Goal: Task Accomplishment & Management: Manage account settings

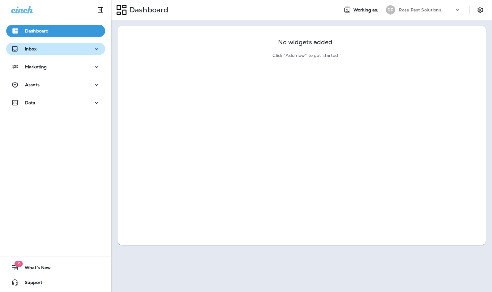
click at [39, 45] on button "Inbox" at bounding box center [55, 49] width 99 height 12
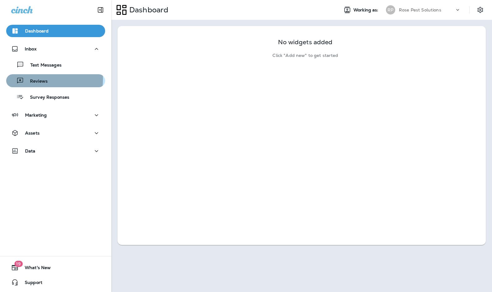
click at [41, 79] on p "Reviews" at bounding box center [36, 82] width 24 height 6
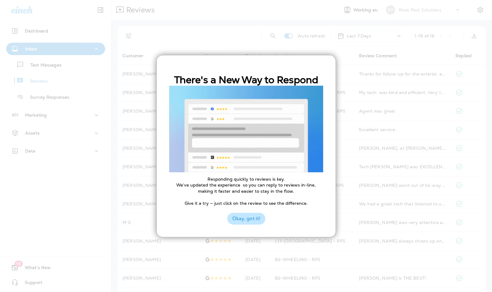
click at [250, 220] on button "Okay, got it!" at bounding box center [246, 219] width 38 height 12
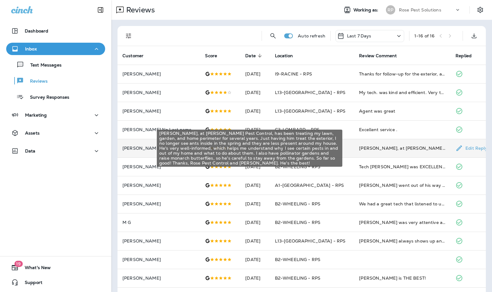
click at [384, 148] on div "[PERSON_NAME], at [PERSON_NAME] Pest Control, has been treating my lawn, garden…" at bounding box center [402, 148] width 87 height 6
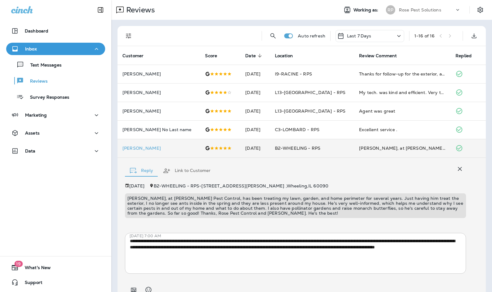
click at [355, 193] on div "[DATE] B2-WHEELING - RPS - [STREET_ADDRESS][PERSON_NAME] [PERSON_NAME], at [PER…" at bounding box center [295, 200] width 341 height 35
click at [48, 66] on p "Text Messages" at bounding box center [42, 65] width 37 height 6
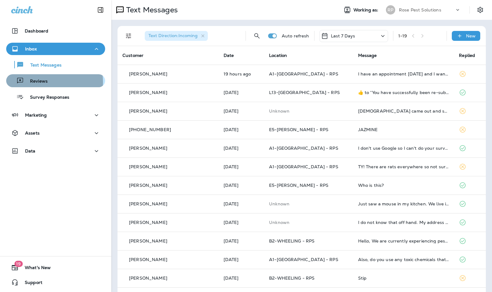
click at [38, 82] on p "Reviews" at bounding box center [36, 82] width 24 height 6
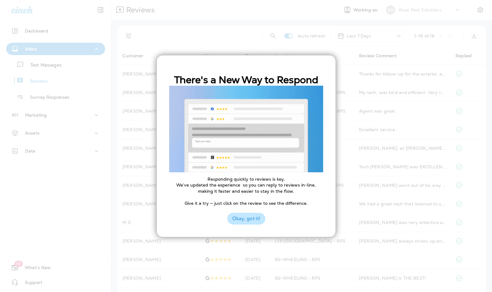
click at [243, 220] on button "Okay, got it!" at bounding box center [246, 219] width 38 height 12
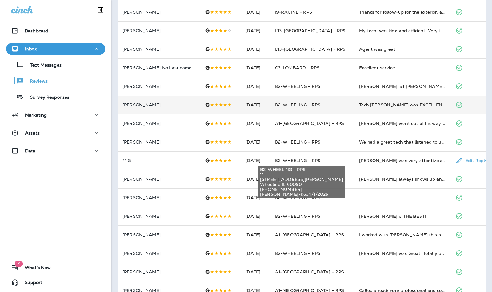
scroll to position [76, 0]
